Goal: Information Seeking & Learning: Find specific fact

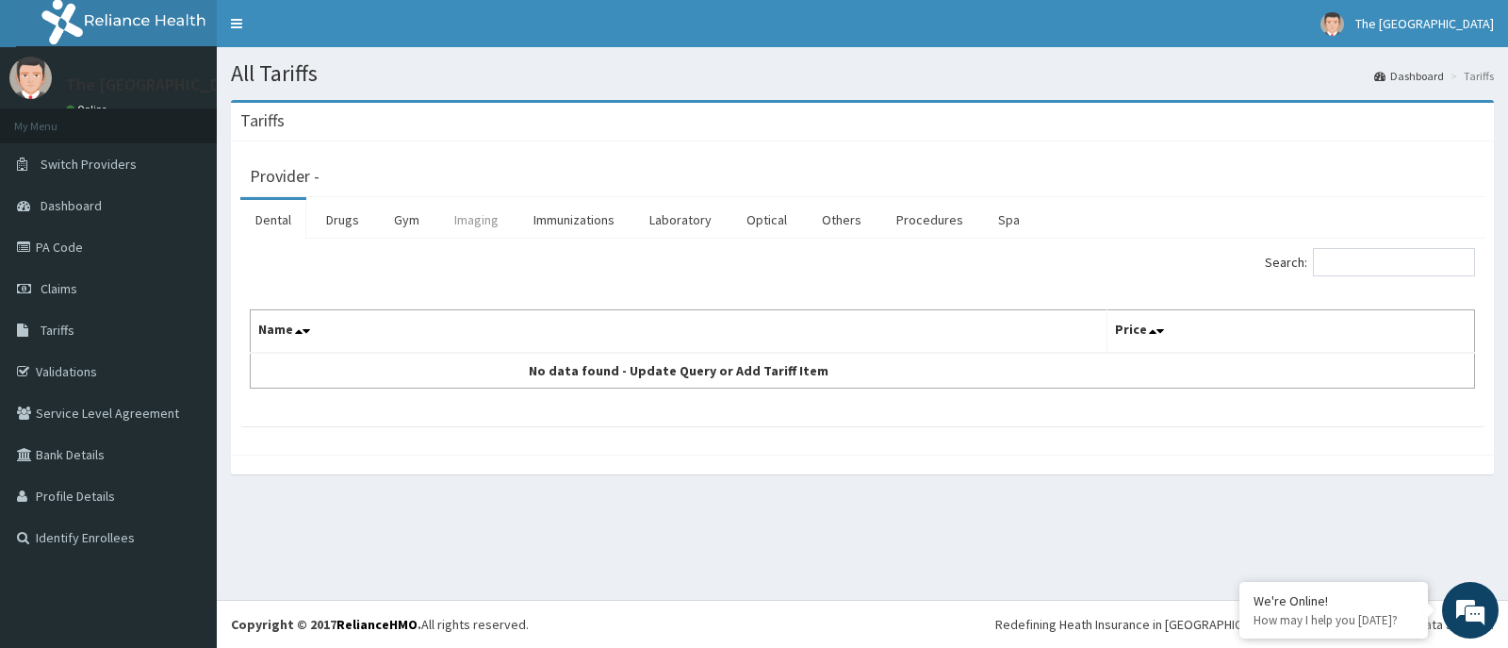
click at [474, 226] on link "Imaging" at bounding box center [476, 220] width 74 height 40
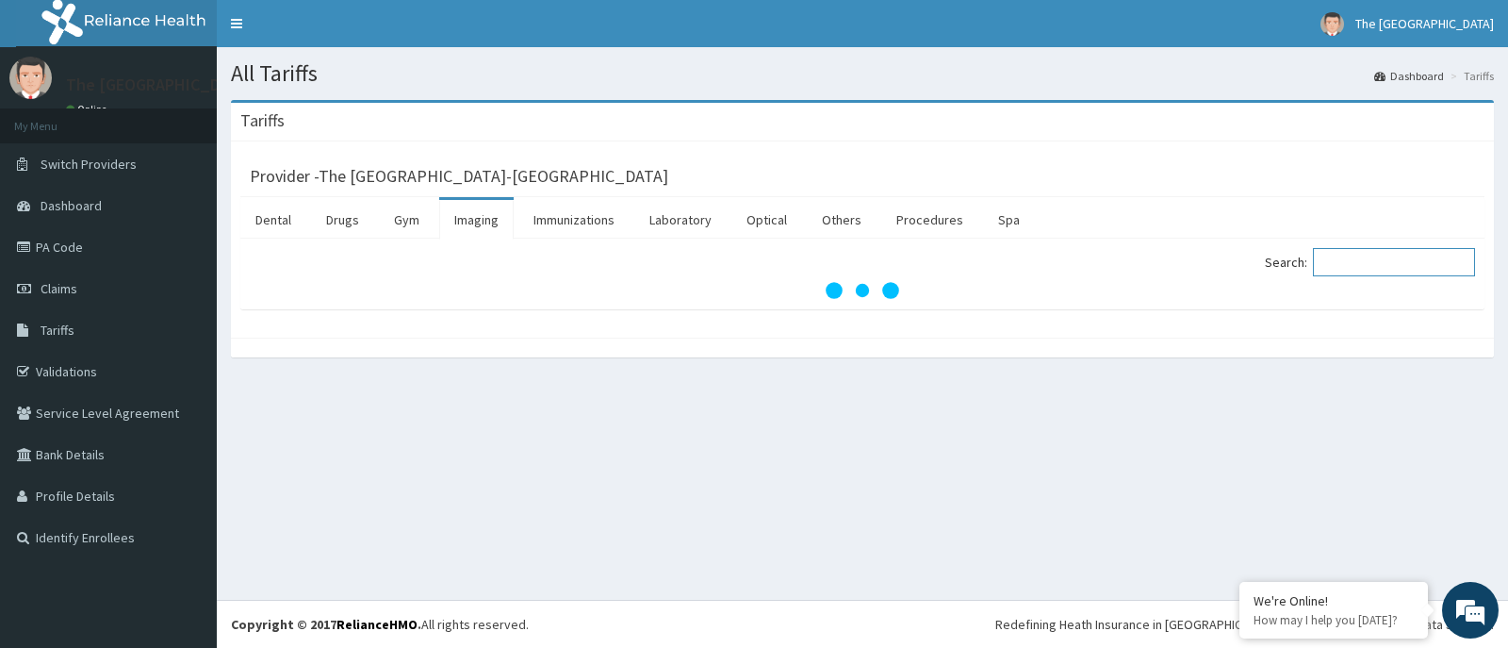
click at [1356, 258] on input "Search:" at bounding box center [1394, 262] width 162 height 28
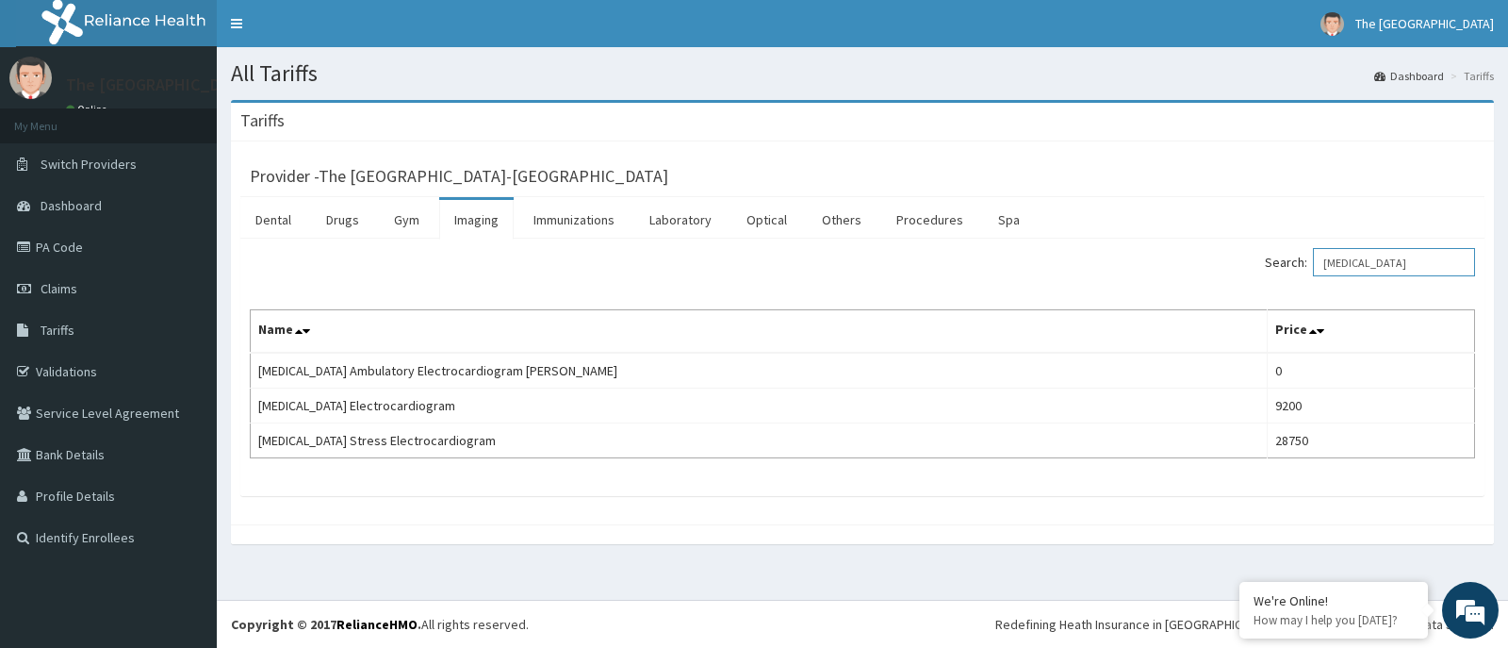
type input "[MEDICAL_DATA]"
drag, startPoint x: 1387, startPoint y: 255, endPoint x: 1273, endPoint y: 272, distance: 115.5
click at [1316, 274] on label "Search: [MEDICAL_DATA]" at bounding box center [1370, 262] width 210 height 28
click at [587, 221] on link "Immunizations" at bounding box center [574, 220] width 111 height 40
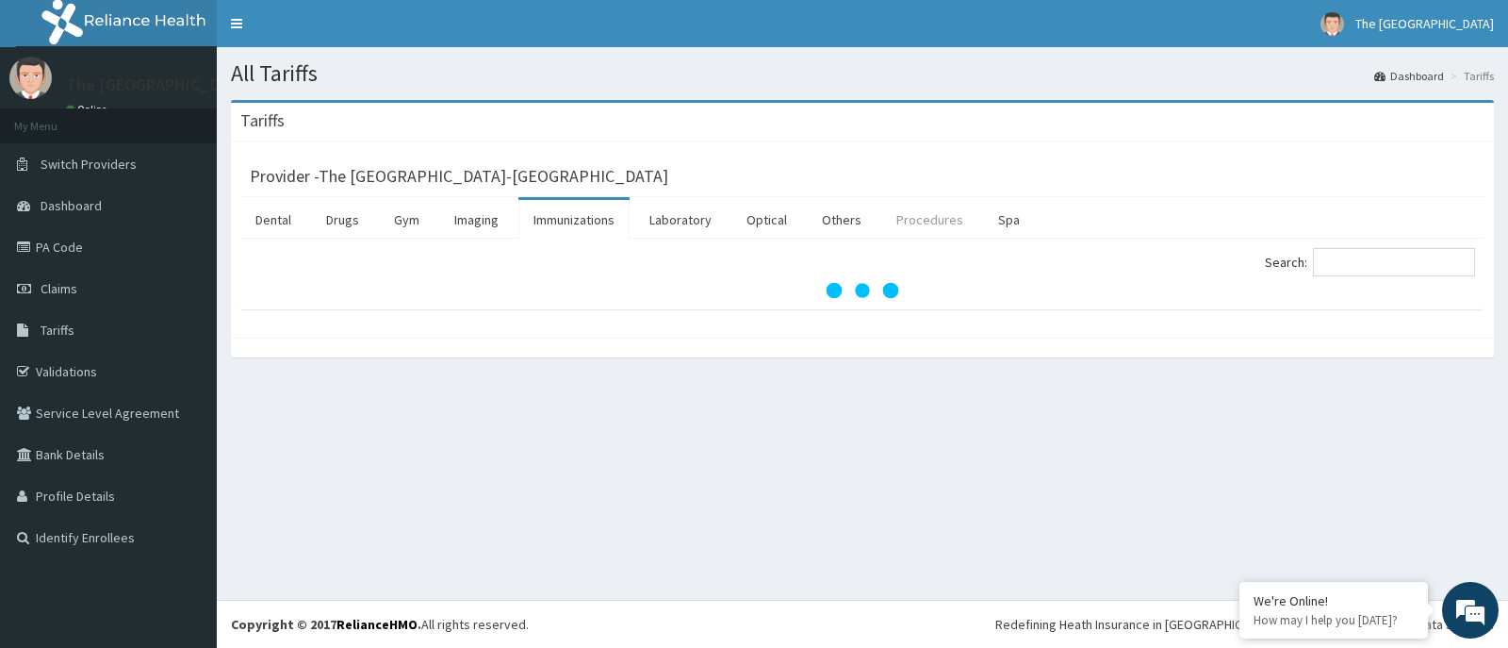
click at [907, 224] on link "Procedures" at bounding box center [930, 220] width 97 height 40
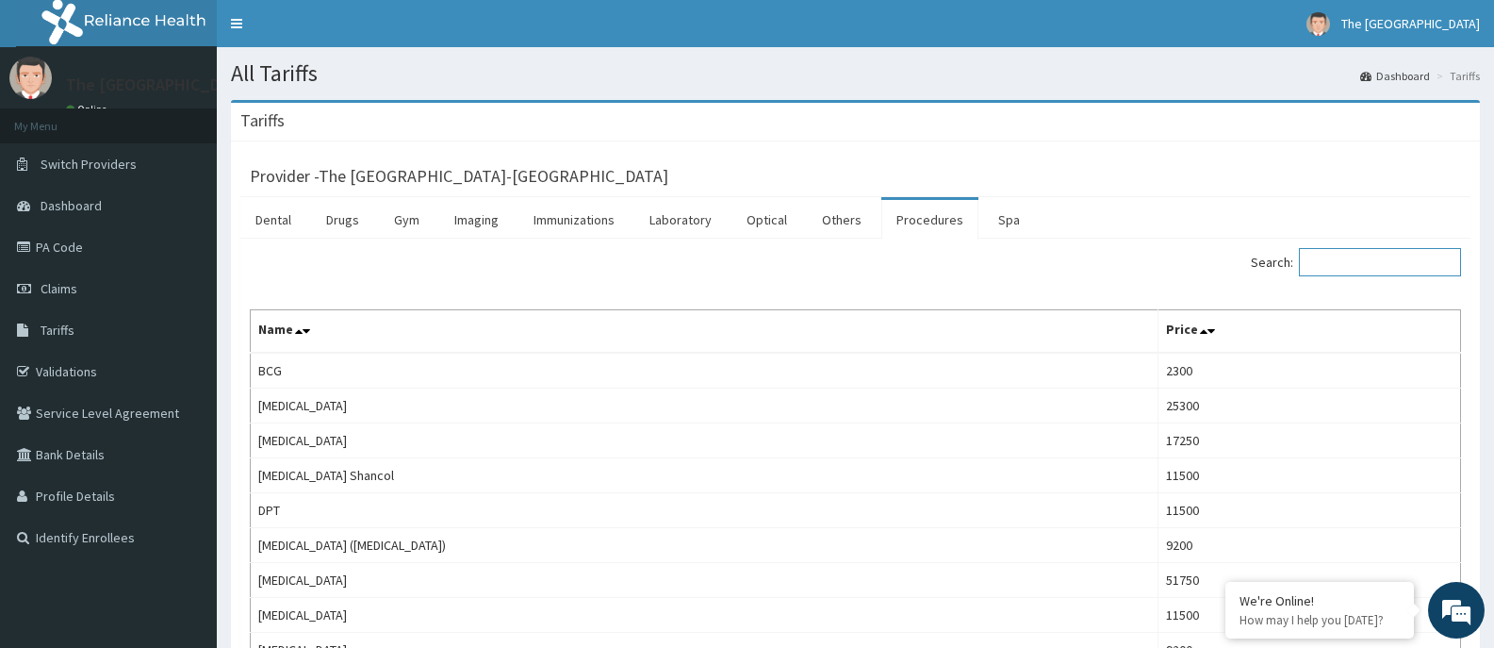
click at [1366, 269] on input "Search:" at bounding box center [1380, 262] width 162 height 28
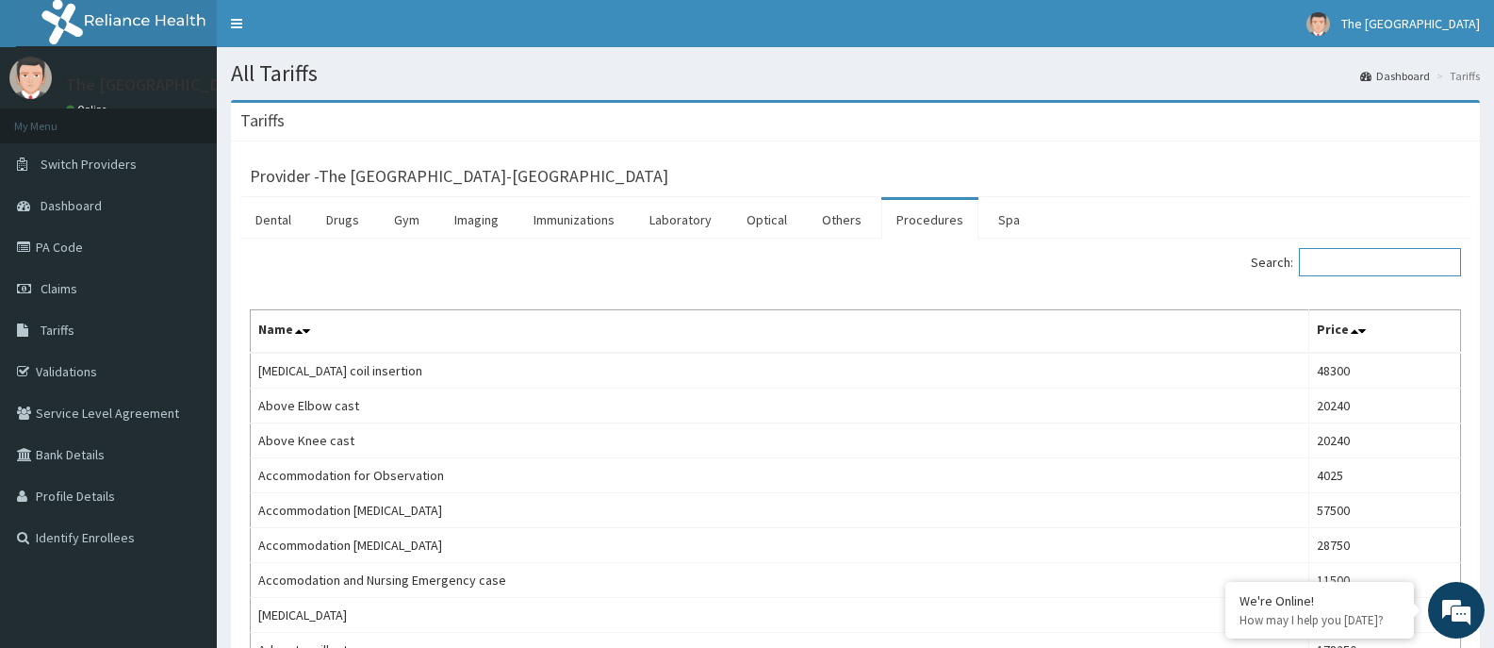
type input "P"
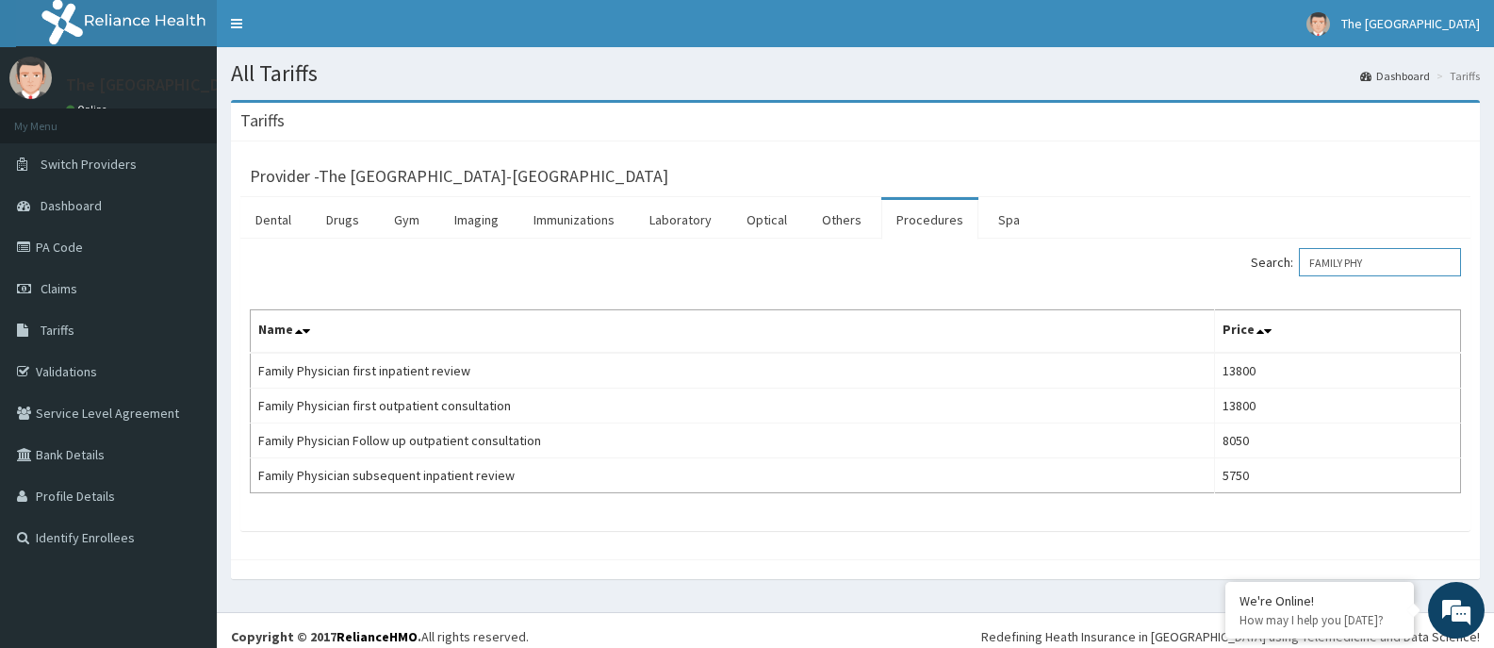
type input "FAMILY PHY"
